Goal: Check status: Check status

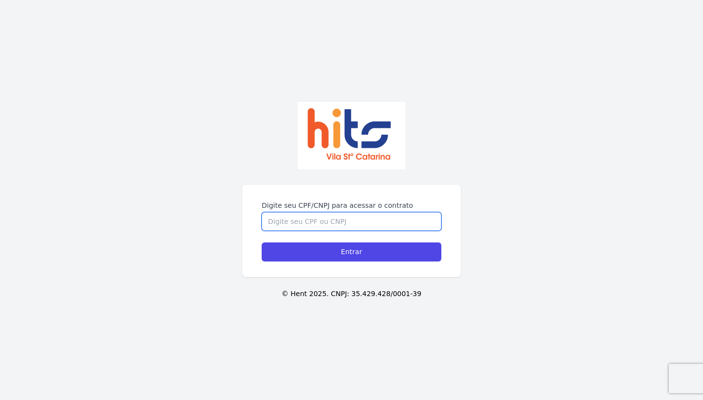
click at [310, 223] on input "Digite seu CPF/CNPJ para acessar o contrato" at bounding box center [352, 221] width 180 height 19
type input "37331605844"
click at [351, 252] on input "Entrar" at bounding box center [352, 252] width 180 height 19
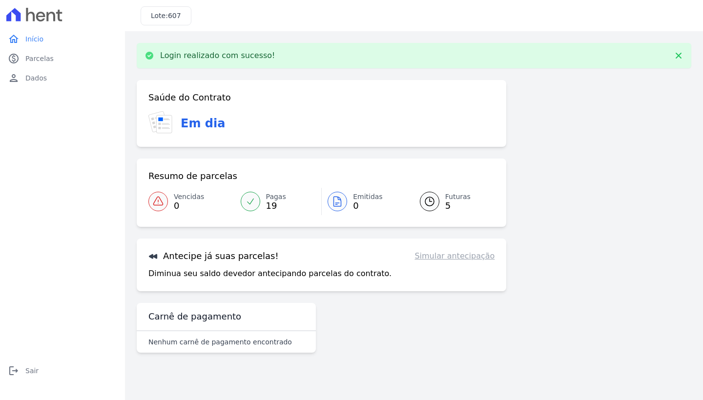
click at [440, 201] on link "Futuras 5" at bounding box center [451, 201] width 87 height 27
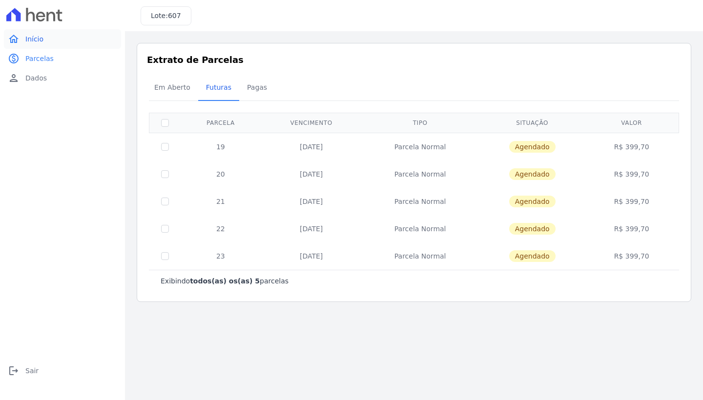
click at [35, 37] on span "Início" at bounding box center [34, 39] width 18 height 10
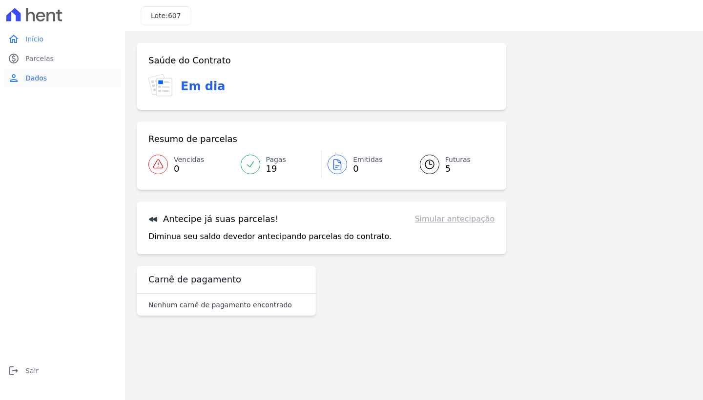
click at [34, 82] on span "Dados" at bounding box center [35, 78] width 21 height 10
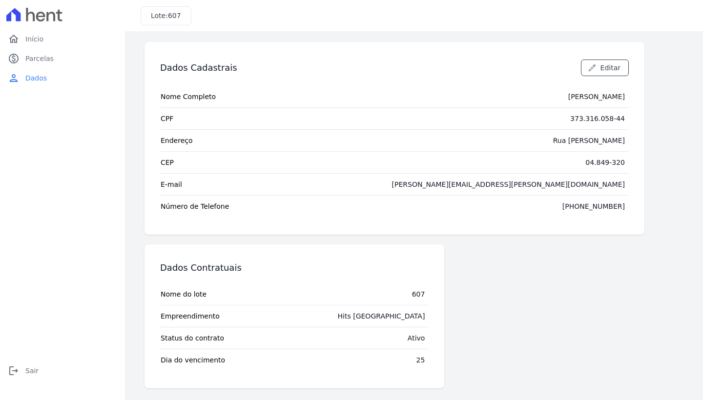
scroll to position [1, 0]
click at [51, 35] on link "home Início" at bounding box center [62, 39] width 117 height 20
